Goal: Task Accomplishment & Management: Use online tool/utility

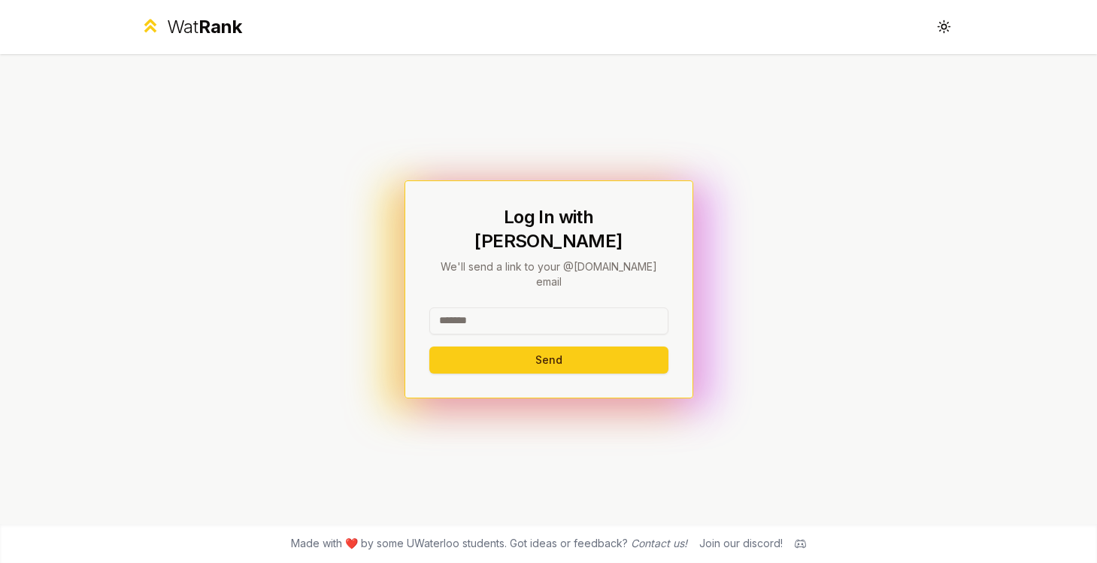
click at [489, 308] on input at bounding box center [548, 321] width 239 height 27
type input "*****"
click at [484, 348] on button "Send" at bounding box center [548, 360] width 239 height 27
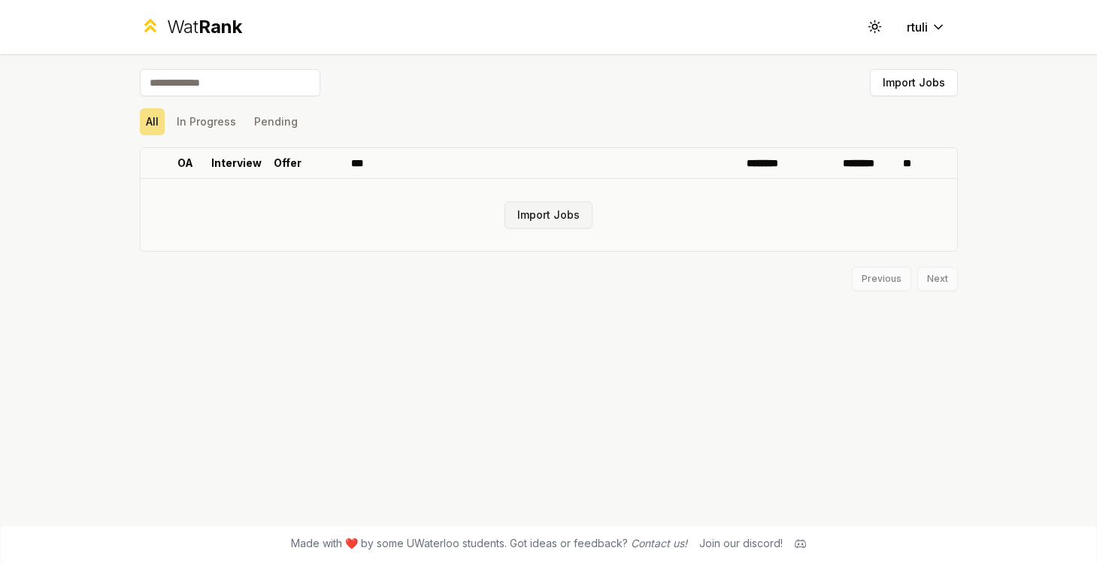
click at [559, 223] on button "Import Jobs" at bounding box center [549, 215] width 88 height 27
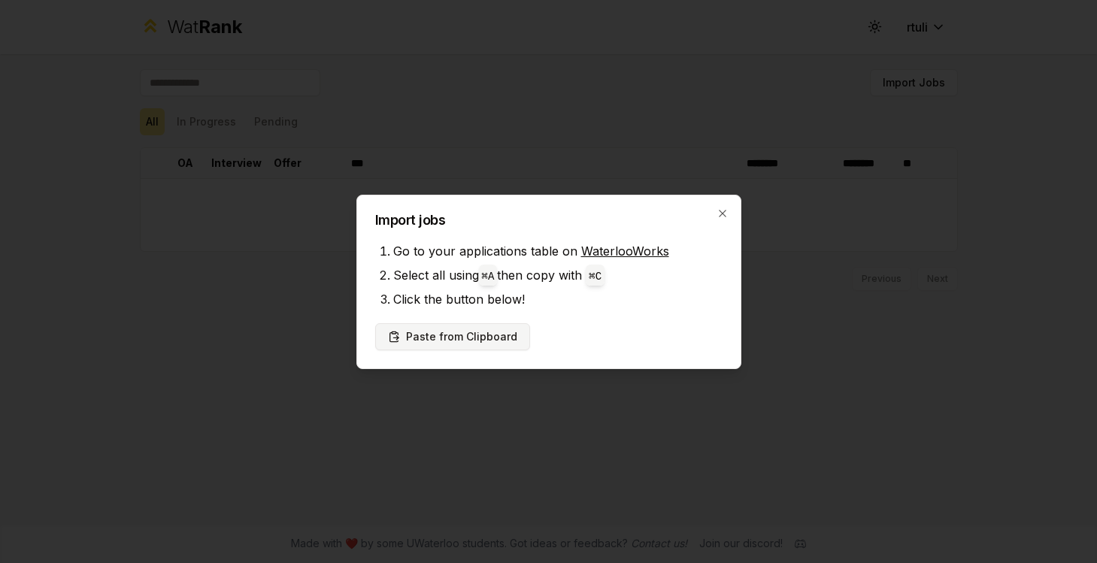
click at [499, 338] on button "Paste from Clipboard" at bounding box center [452, 336] width 155 height 27
click at [496, 334] on button "Paste from Clipboard" at bounding box center [452, 336] width 155 height 27
